Goal: Find specific page/section: Find specific page/section

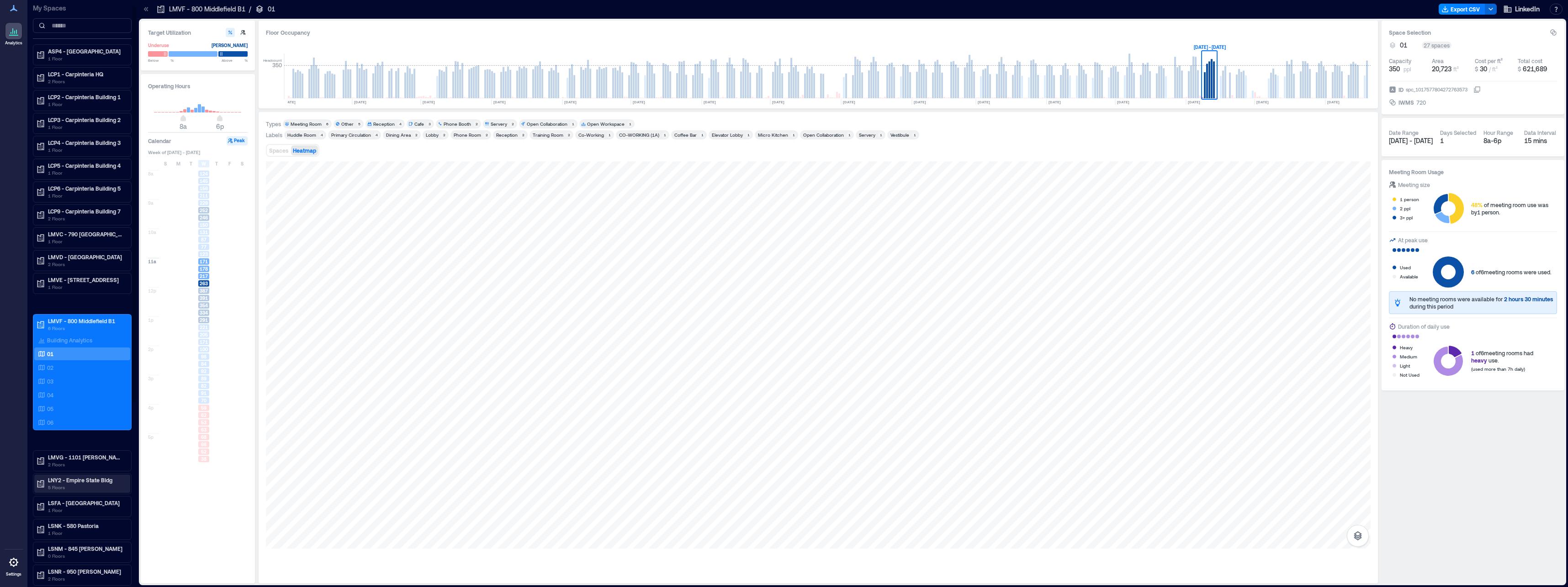
scroll to position [46, 0]
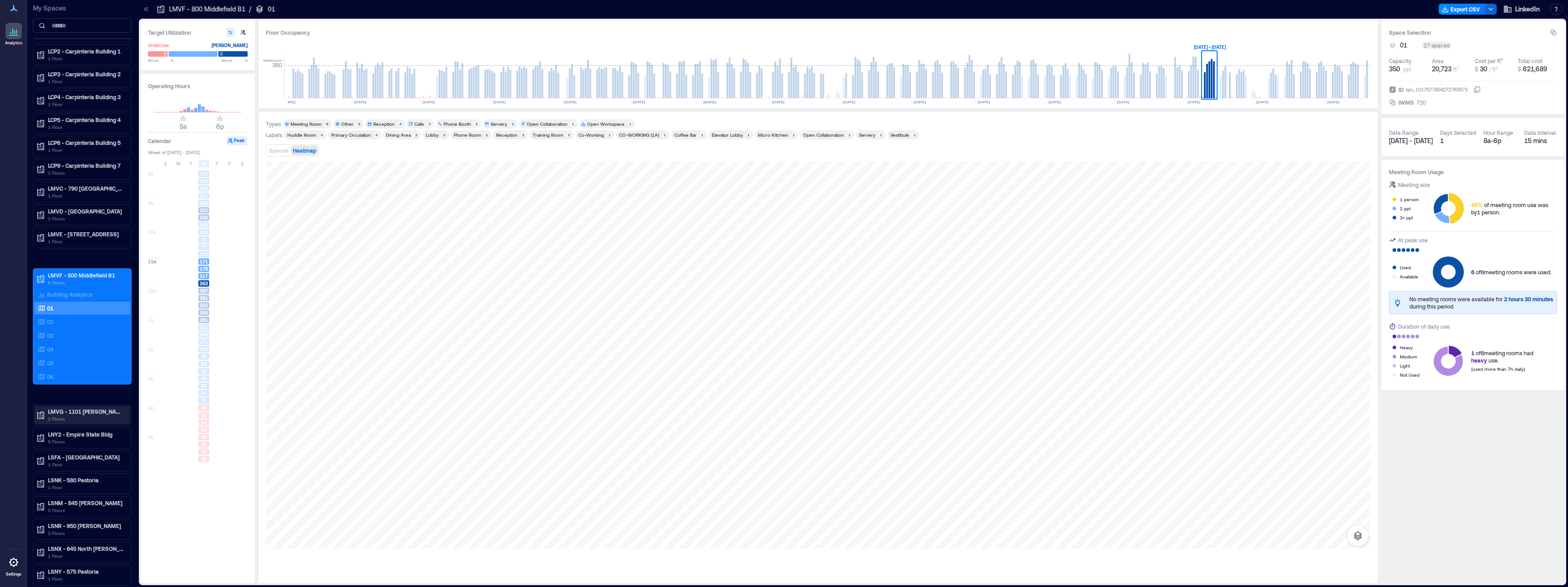
click at [80, 410] on p "LMVG - 1101 [PERSON_NAME] B7" at bounding box center [86, 411] width 77 height 8
click at [58, 444] on div "01" at bounding box center [80, 444] width 89 height 9
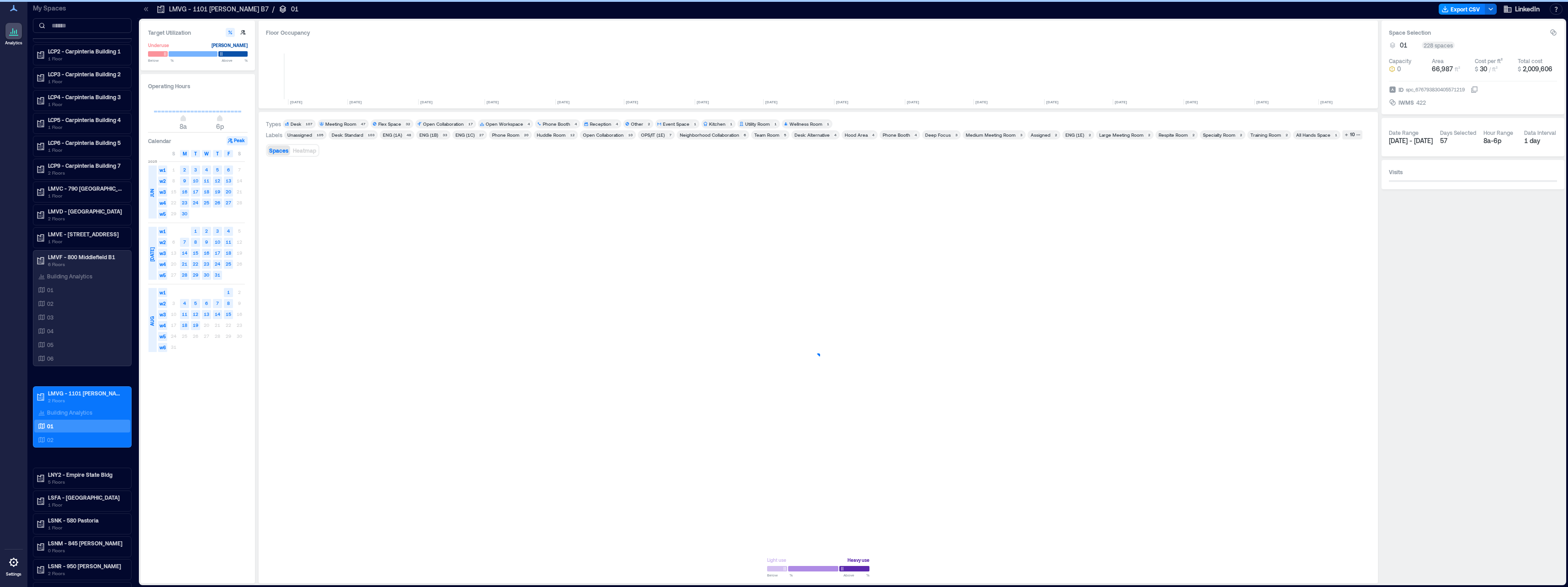
scroll to position [0, 343]
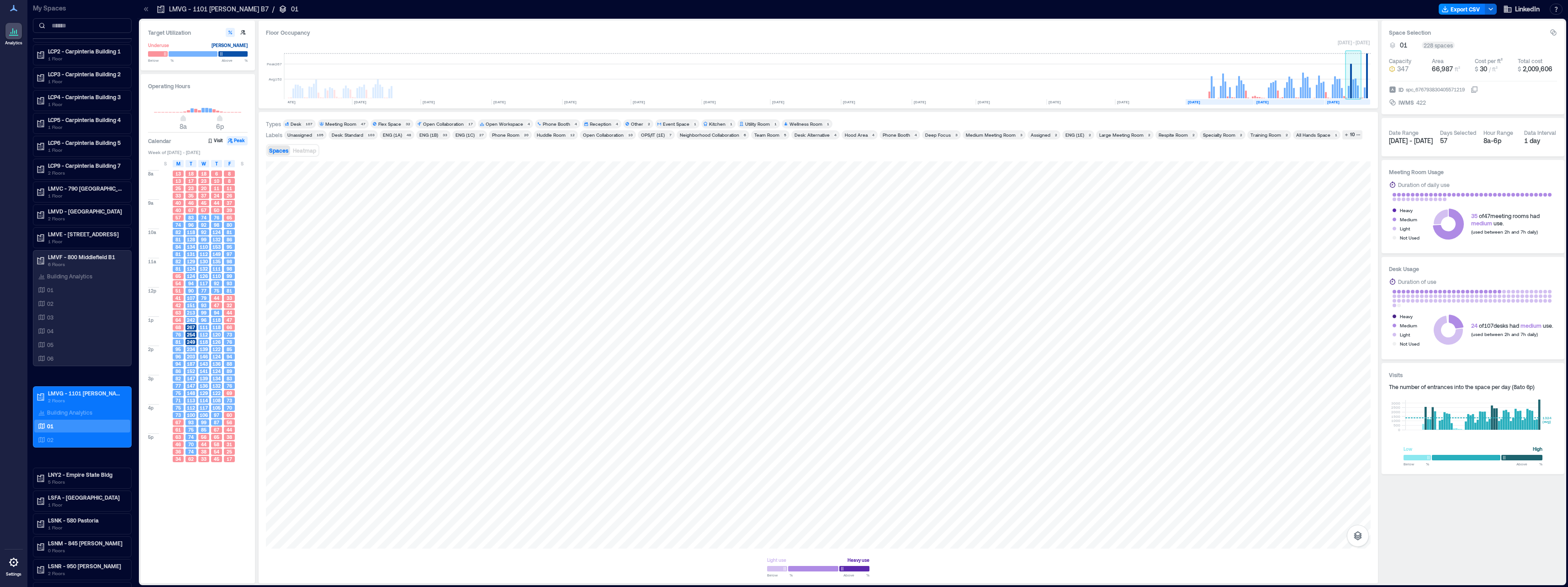
click at [1353, 85] on rect at bounding box center [1353, 89] width 2 height 19
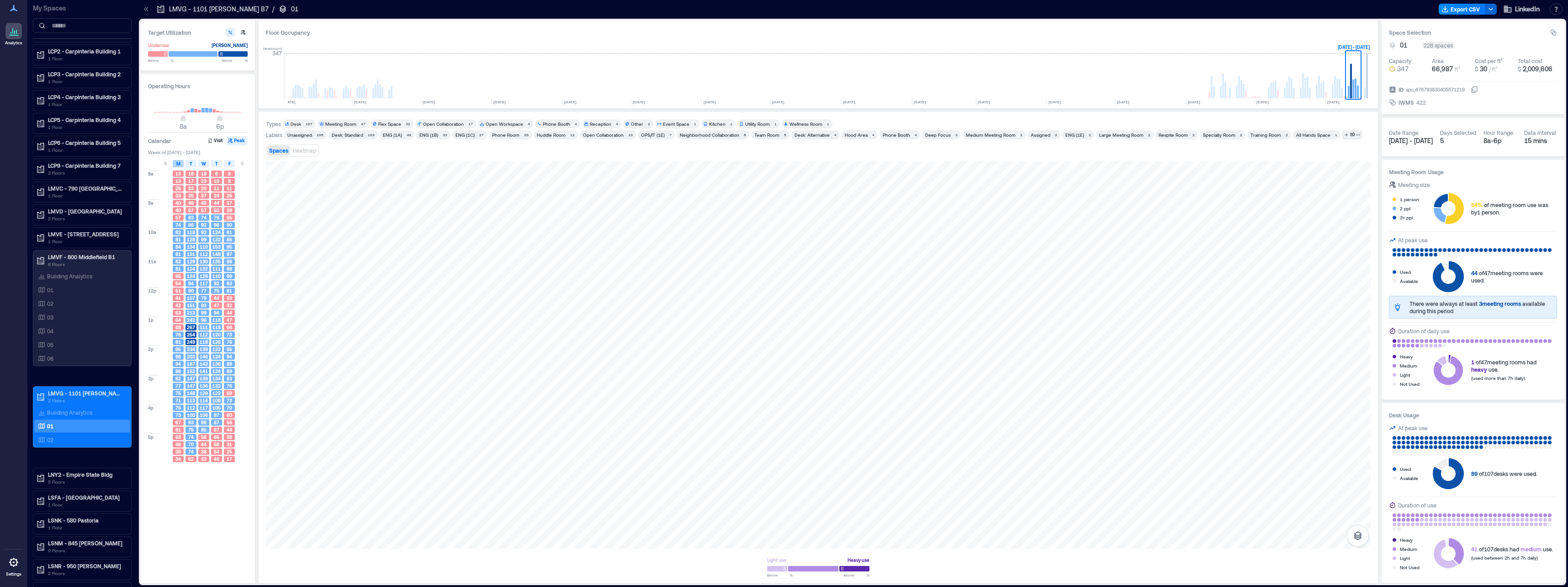
click at [177, 161] on span "M" at bounding box center [179, 163] width 4 height 8
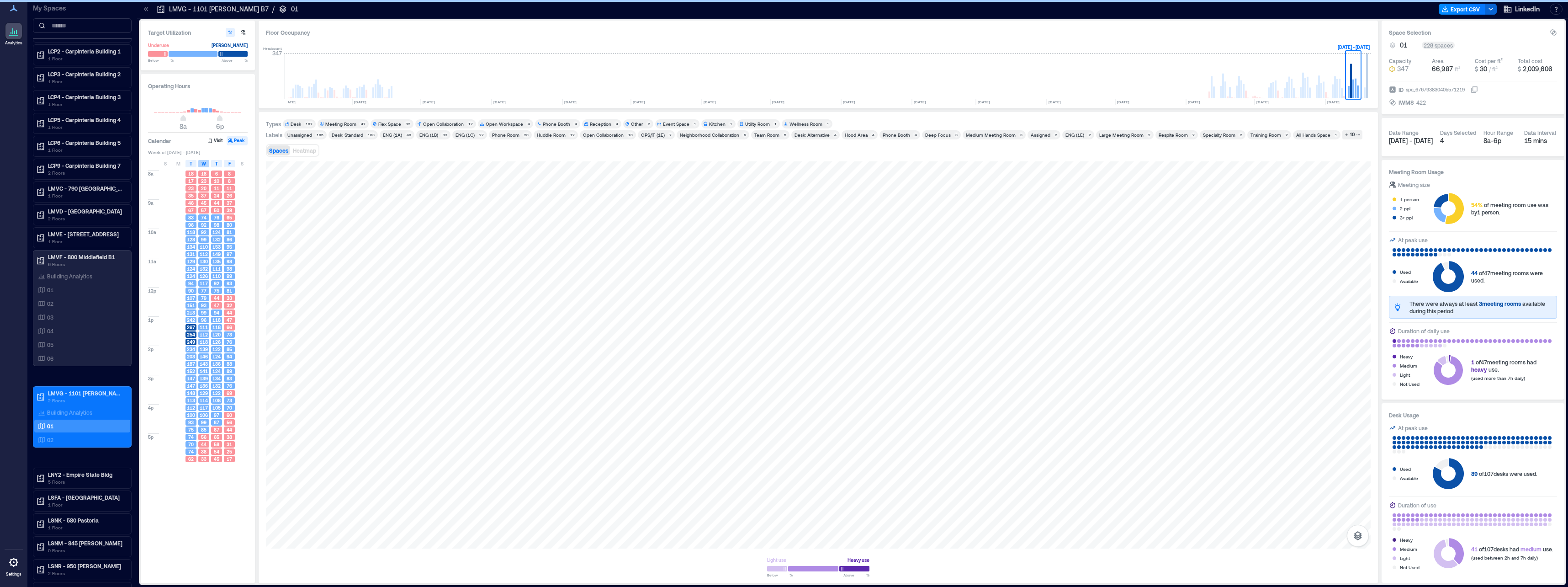
click at [205, 164] on span "W" at bounding box center [204, 163] width 5 height 8
click at [216, 164] on span "T" at bounding box center [217, 163] width 3 height 8
click at [226, 164] on div "F" at bounding box center [229, 163] width 11 height 8
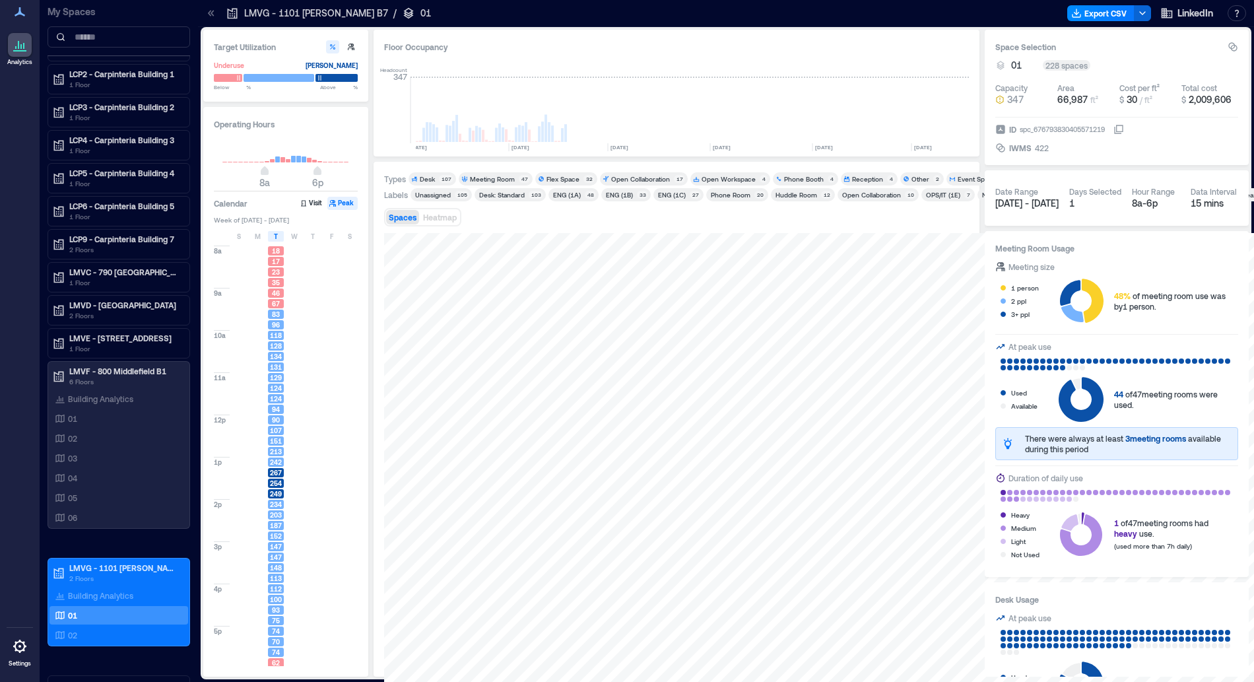
scroll to position [0, 1506]
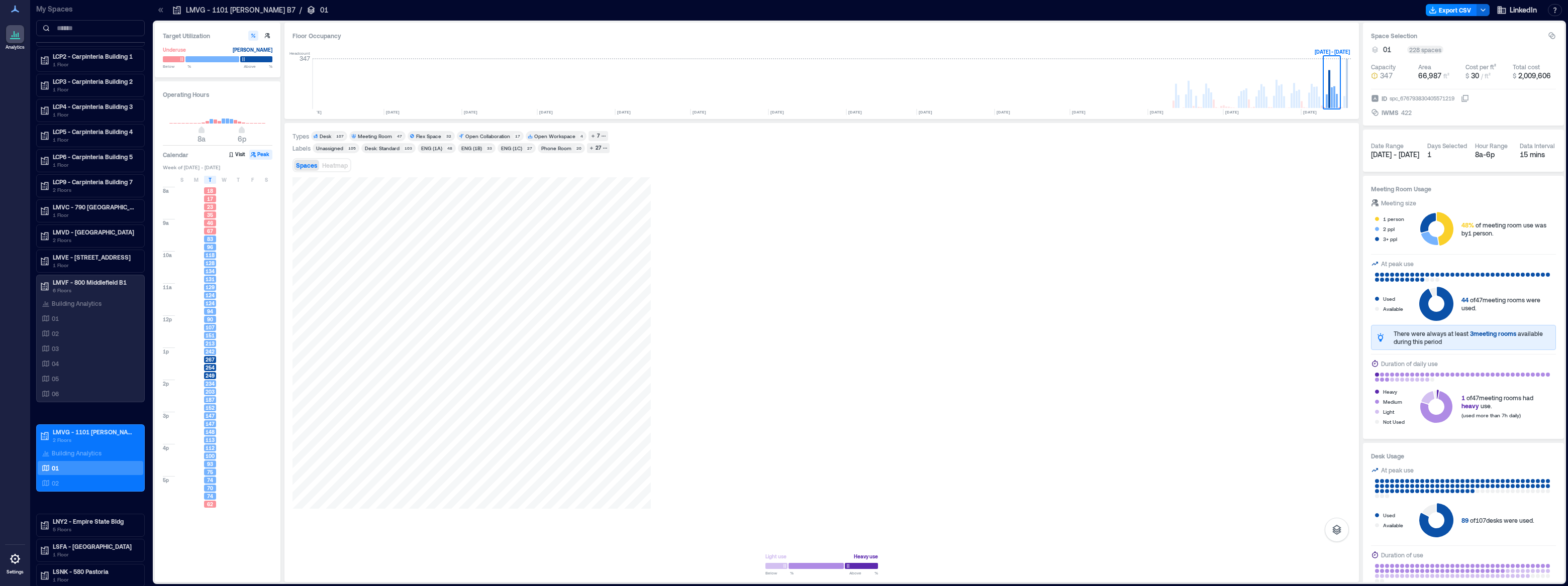
scroll to position [0, 533]
